Goal: Information Seeking & Learning: Learn about a topic

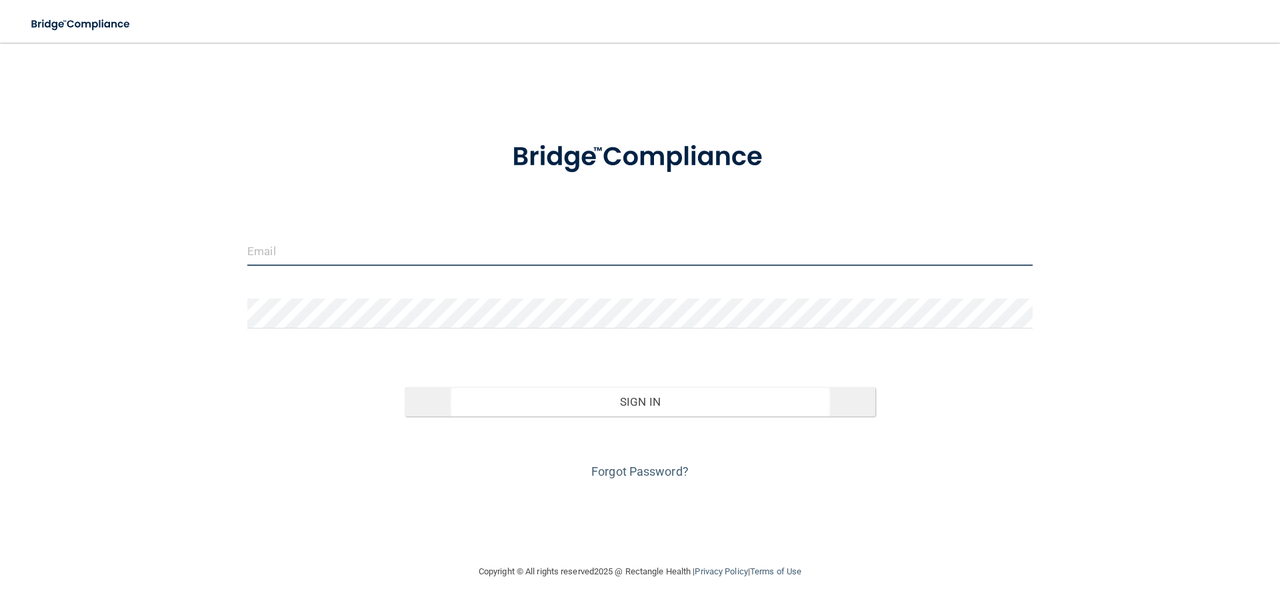
type input "[EMAIL_ADDRESS][DOMAIN_NAME]"
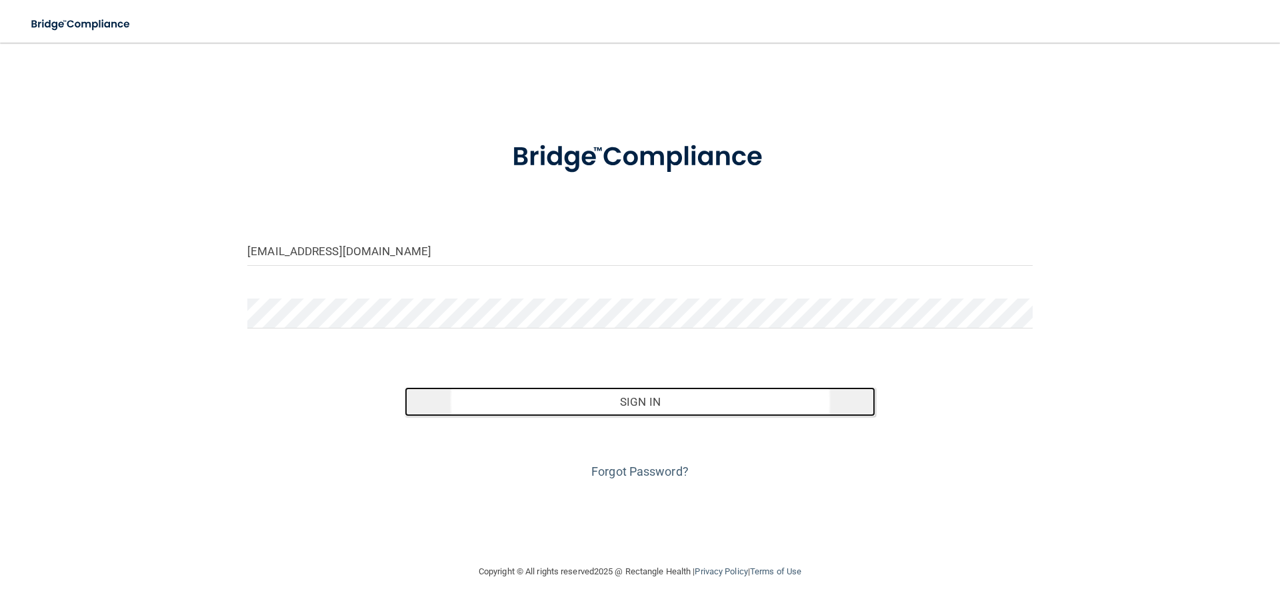
click at [609, 393] on button "Sign In" at bounding box center [640, 401] width 471 height 29
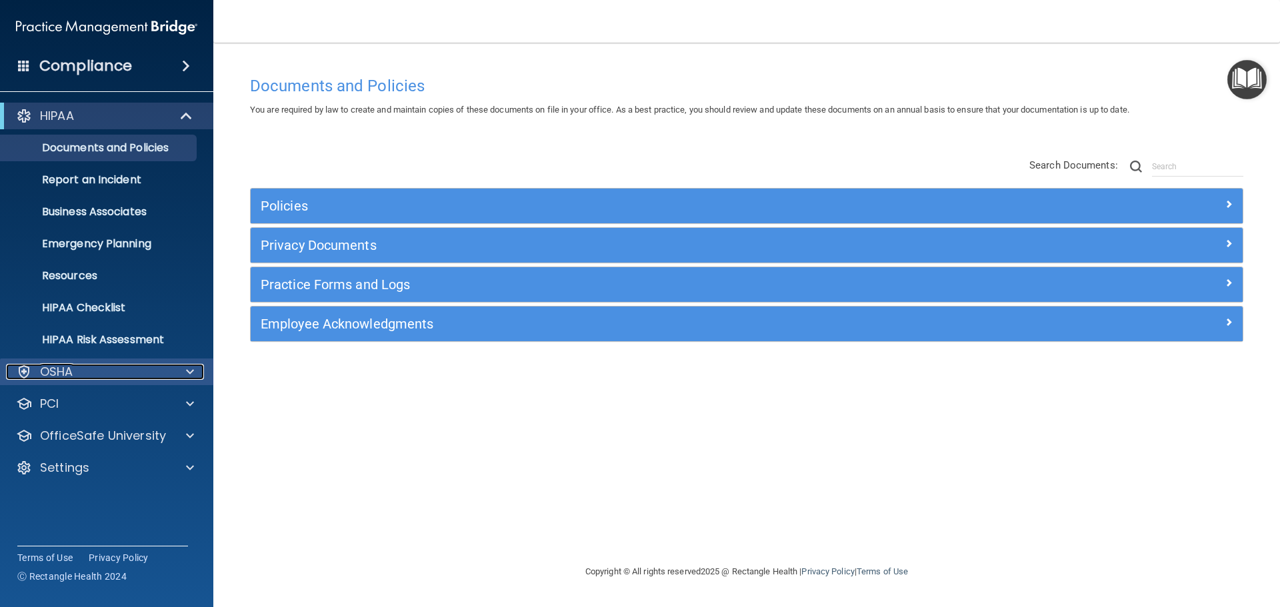
click at [129, 367] on div "OSHA" at bounding box center [88, 372] width 165 height 16
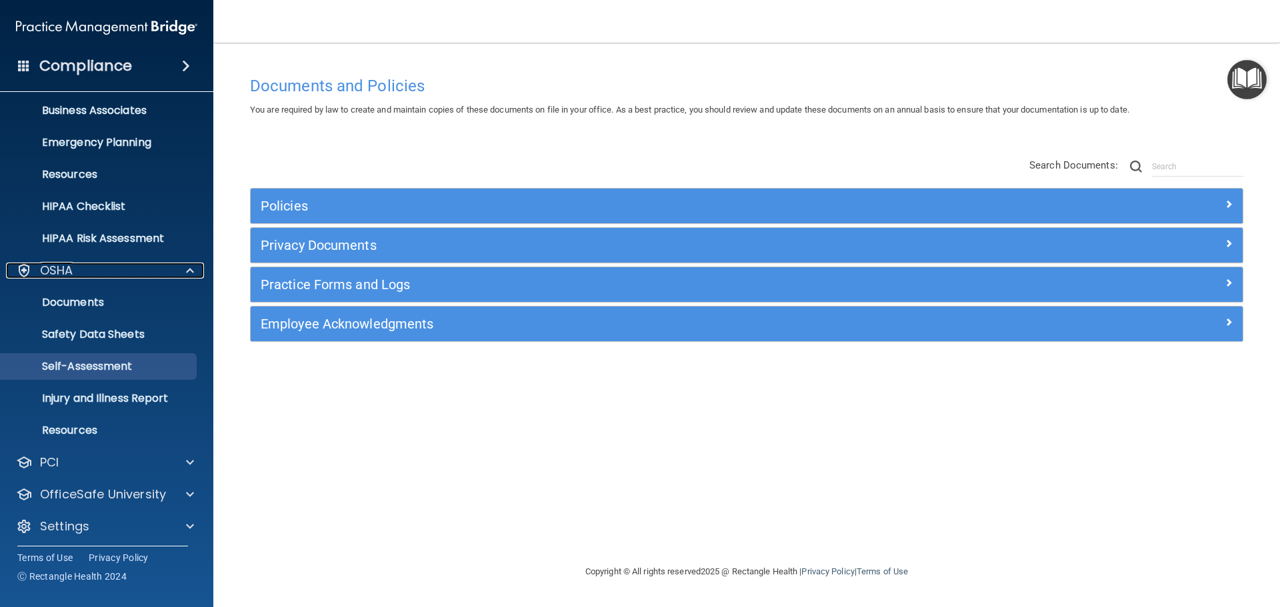
scroll to position [106, 0]
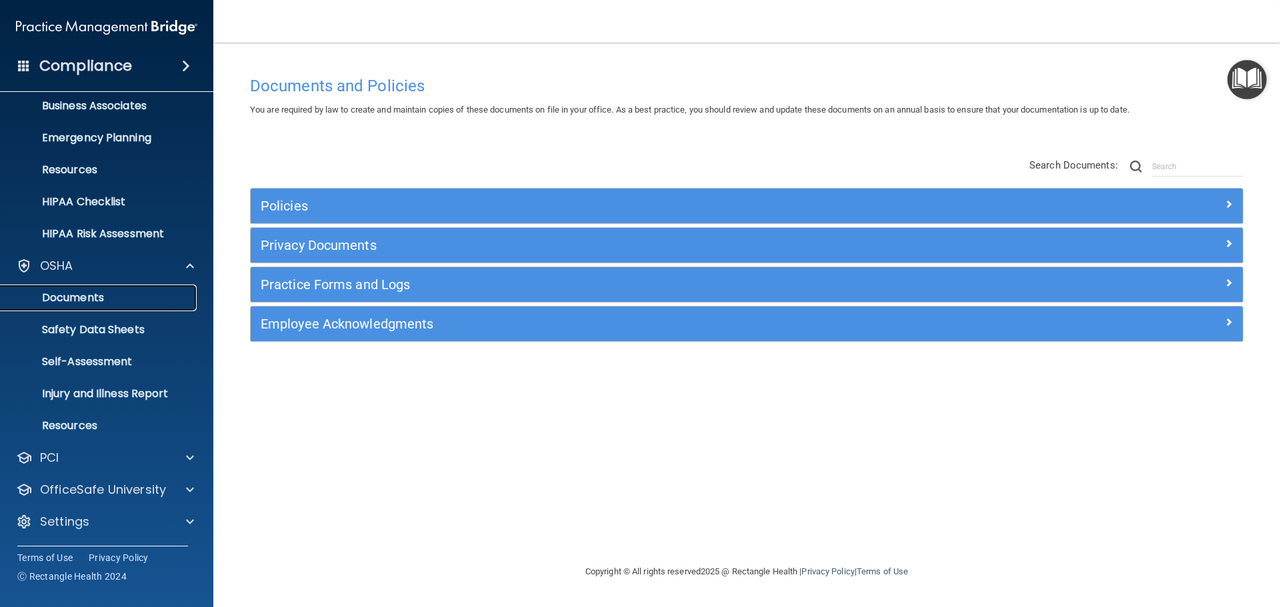
click at [84, 299] on p "Documents" at bounding box center [100, 297] width 182 height 13
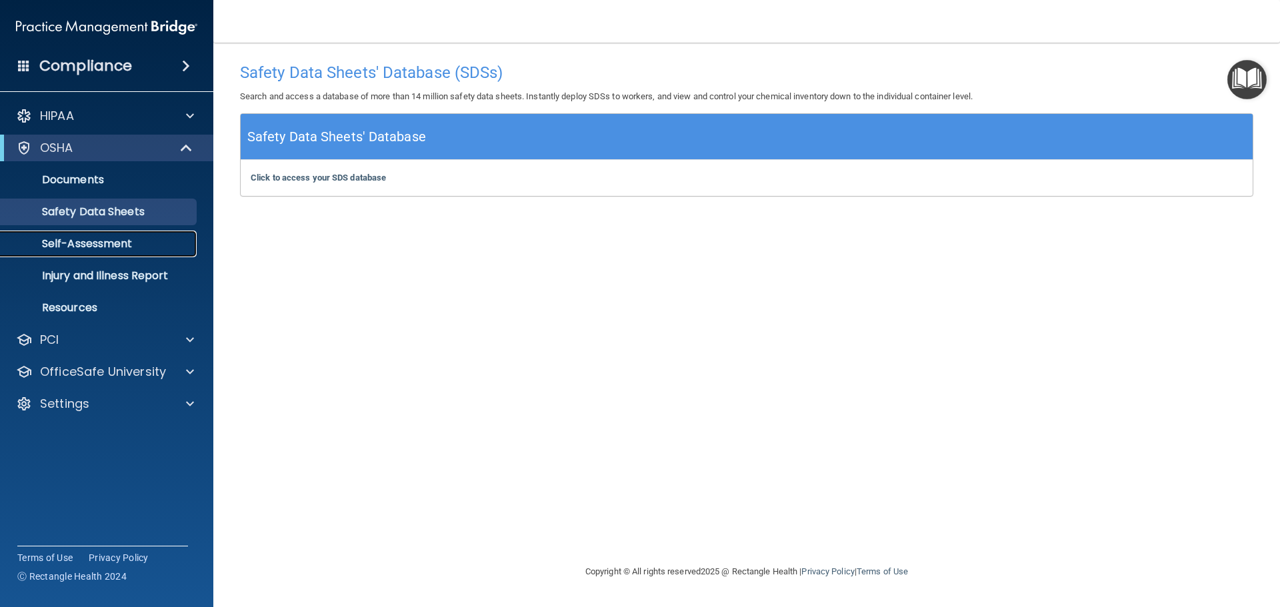
click at [95, 249] on p "Self-Assessment" at bounding box center [100, 243] width 182 height 13
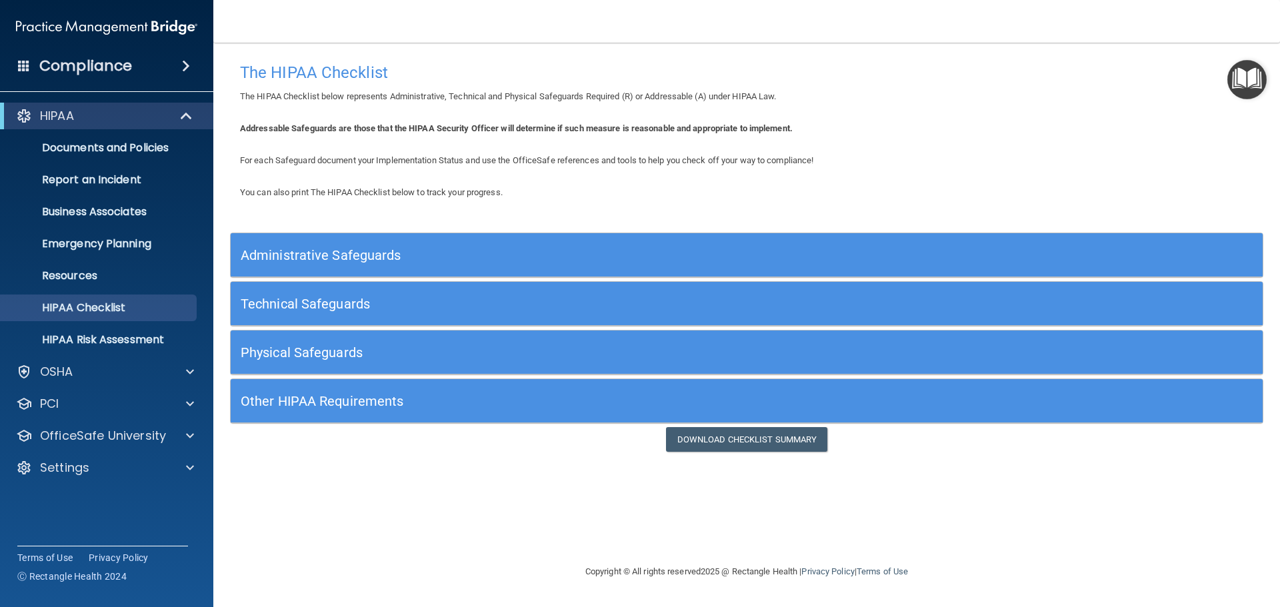
click at [351, 251] on h5 "Administrative Safeguards" at bounding box center [618, 255] width 754 height 15
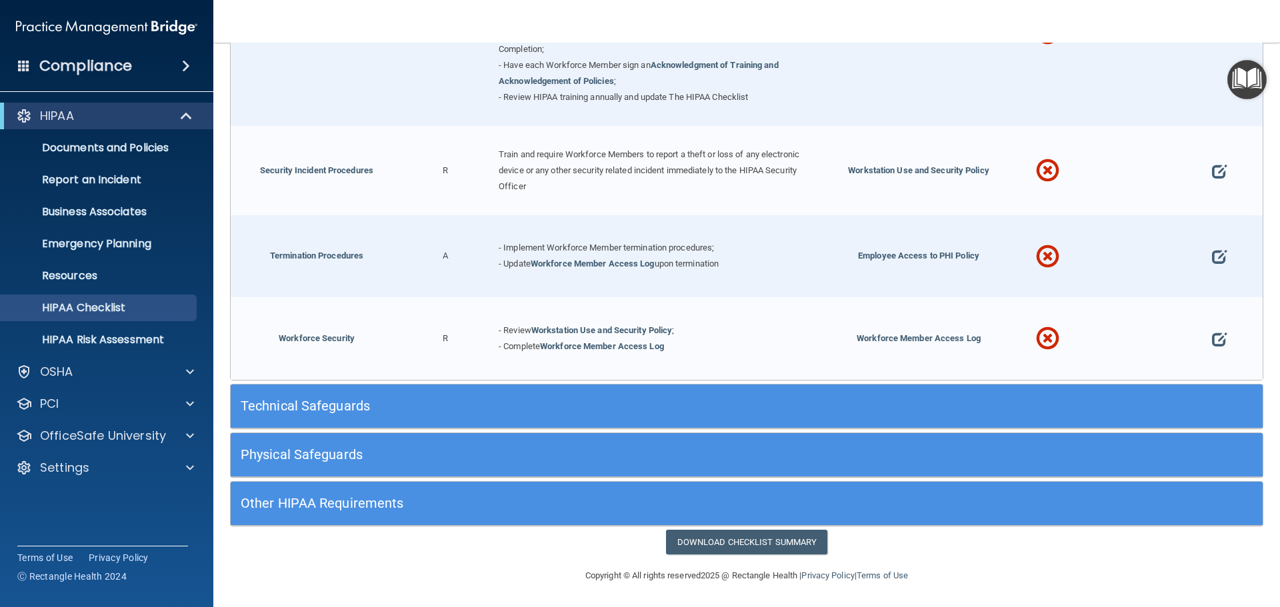
scroll to position [1311, 0]
click at [393, 501] on h5 "Other HIPAA Requirements" at bounding box center [618, 502] width 754 height 15
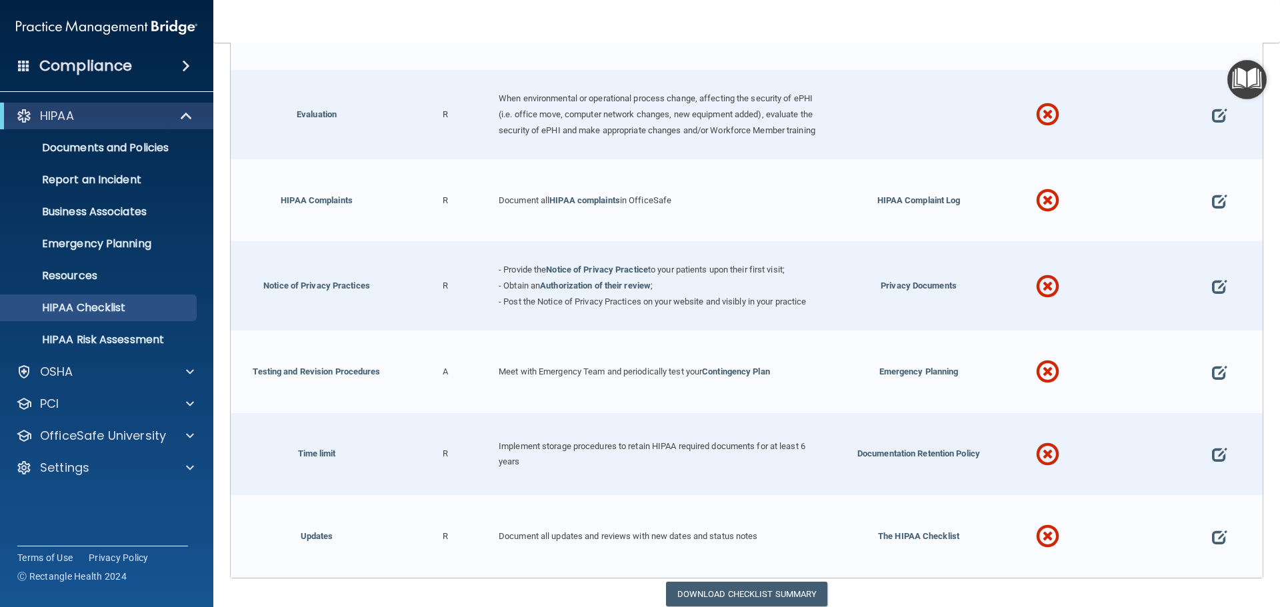
scroll to position [2132, 0]
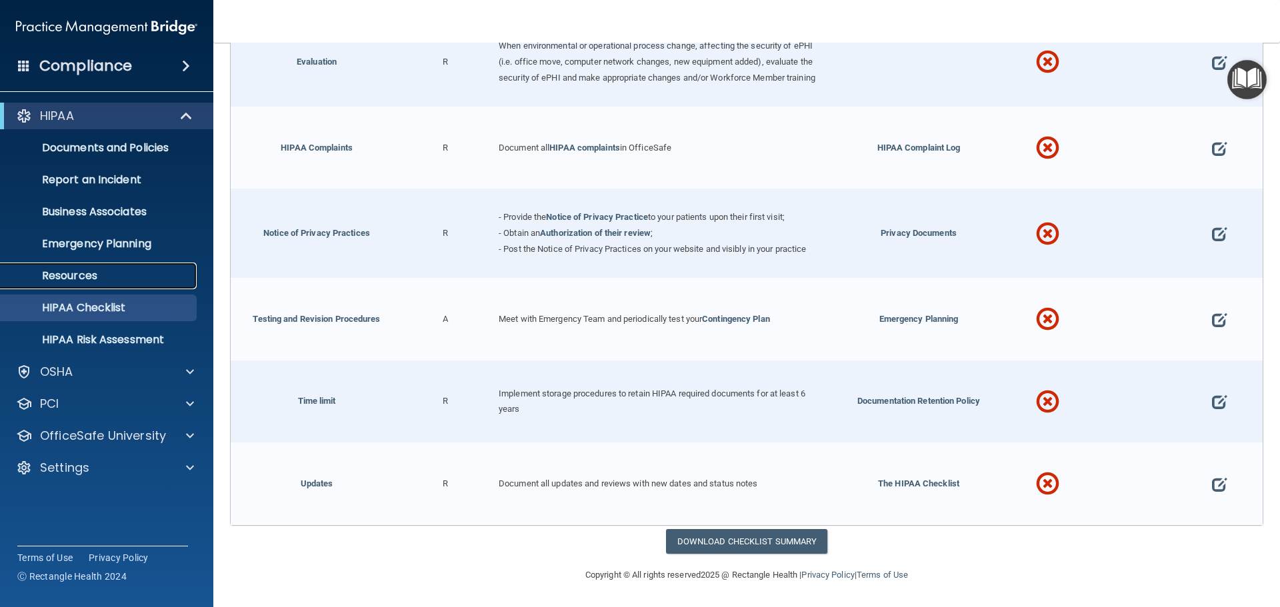
click at [89, 280] on p "Resources" at bounding box center [100, 275] width 182 height 13
